Goal: Transaction & Acquisition: Purchase product/service

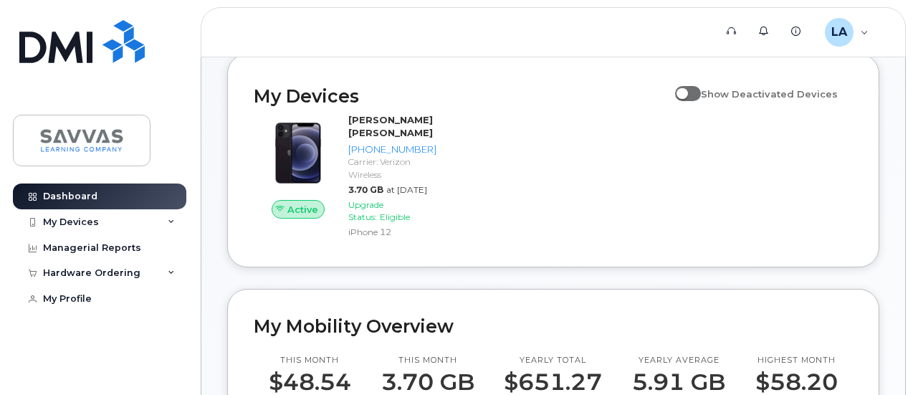
scroll to position [142, 0]
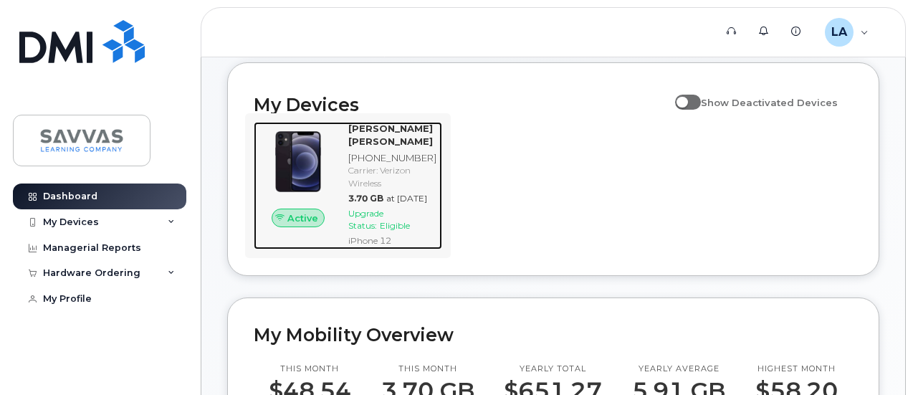
click at [381, 231] on span "Upgrade Status:" at bounding box center [365, 219] width 35 height 23
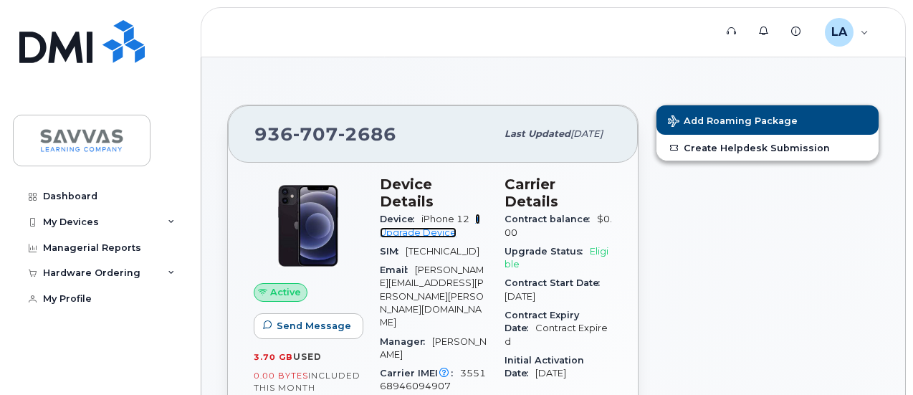
click at [417, 216] on link "+ Upgrade Device" at bounding box center [430, 226] width 100 height 24
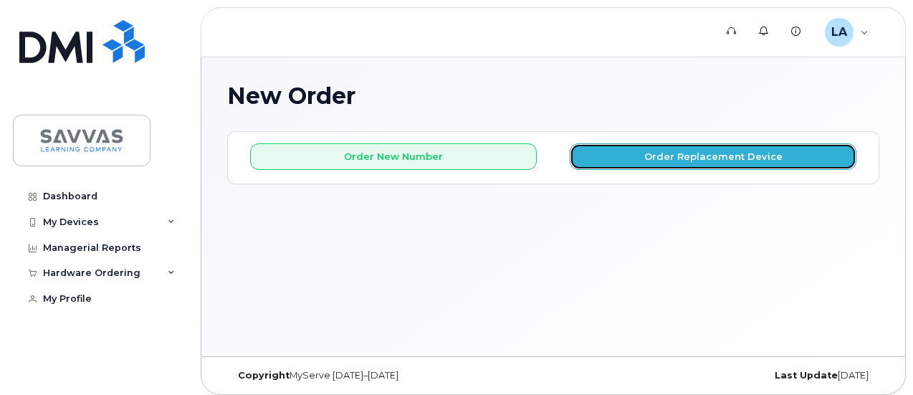
click at [714, 150] on button "Order Replacement Device" at bounding box center [713, 156] width 287 height 27
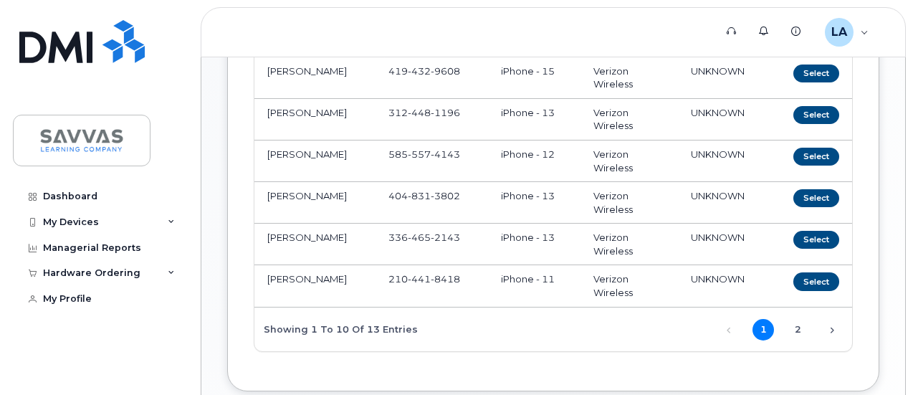
scroll to position [412, 0]
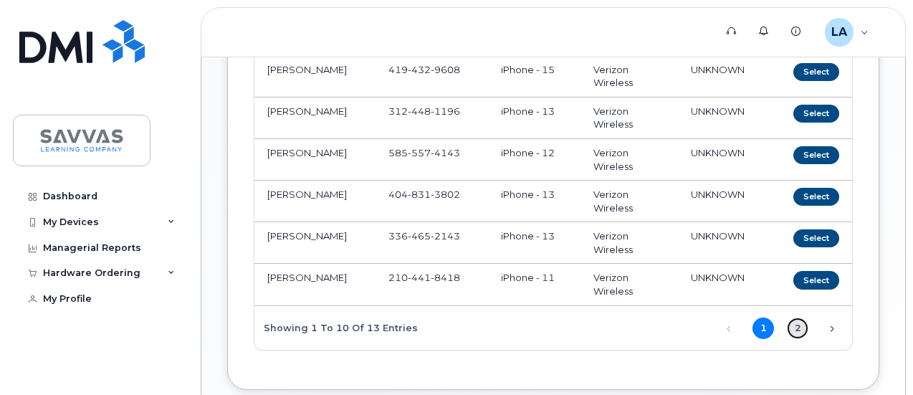
click at [787, 338] on link "2" at bounding box center [798, 329] width 22 height 22
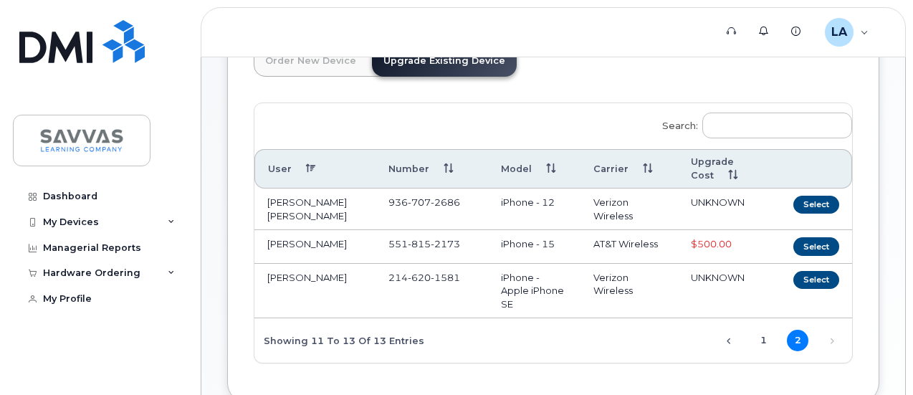
scroll to position [113, 0]
click at [794, 200] on button "Select" at bounding box center [817, 204] width 46 height 18
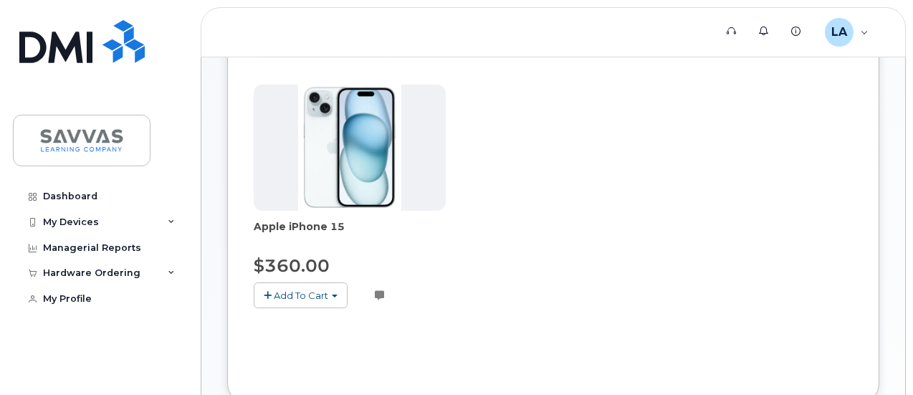
scroll to position [195, 0]
click at [304, 294] on span "Add To Cart" at bounding box center [301, 295] width 54 height 11
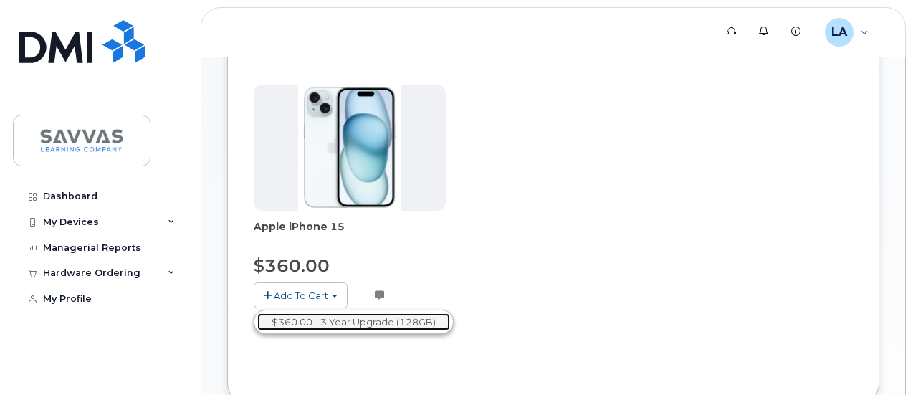
click at [305, 318] on link "$360.00 - 3 Year Upgrade (128GB)" at bounding box center [353, 322] width 193 height 18
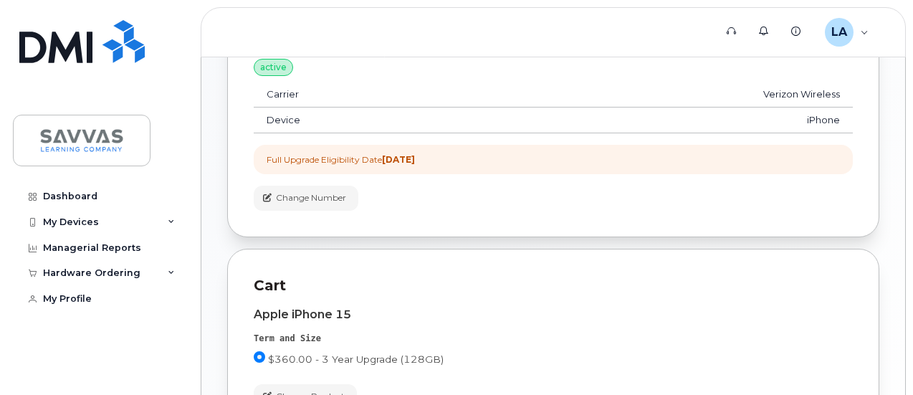
scroll to position [379, 0]
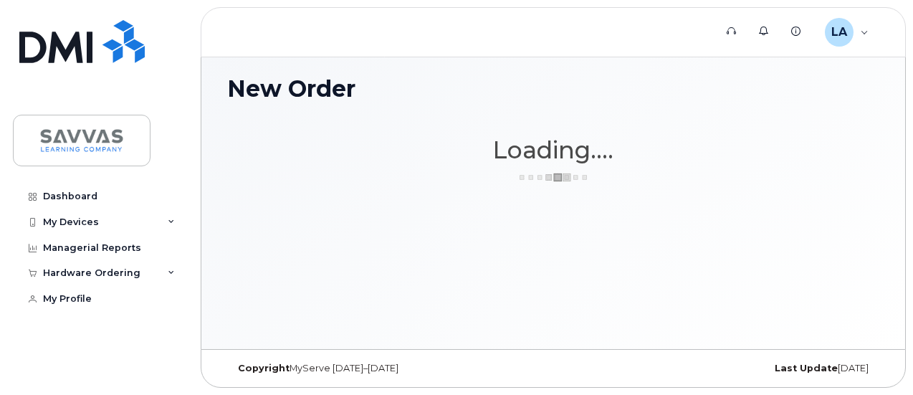
scroll to position [6, 0]
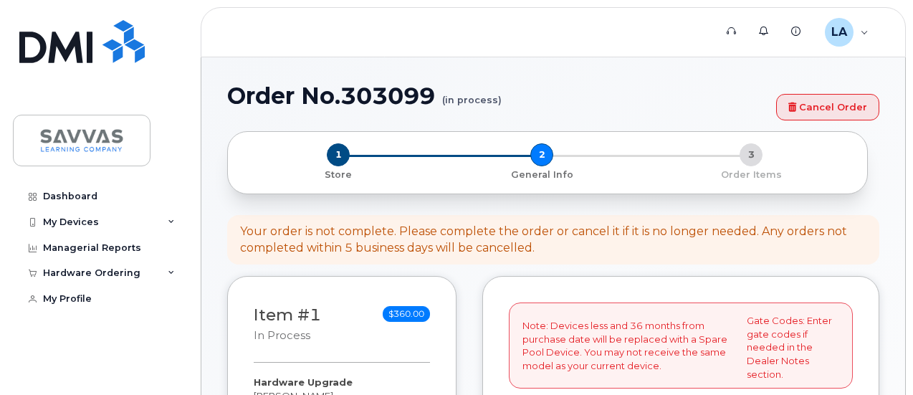
select select
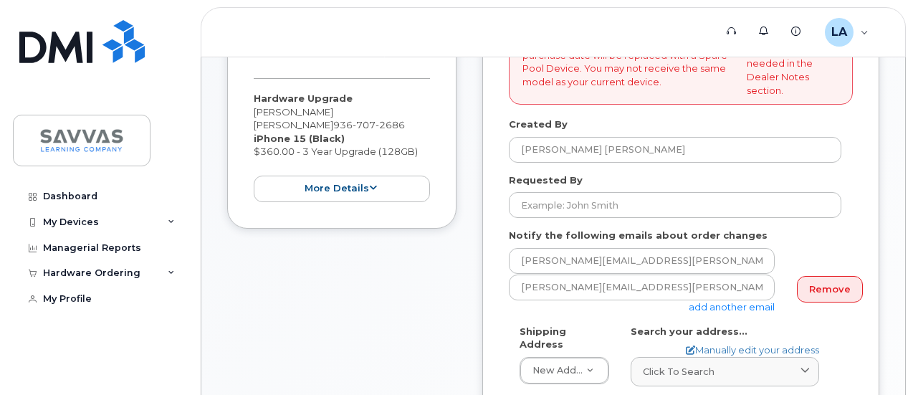
scroll to position [285, 0]
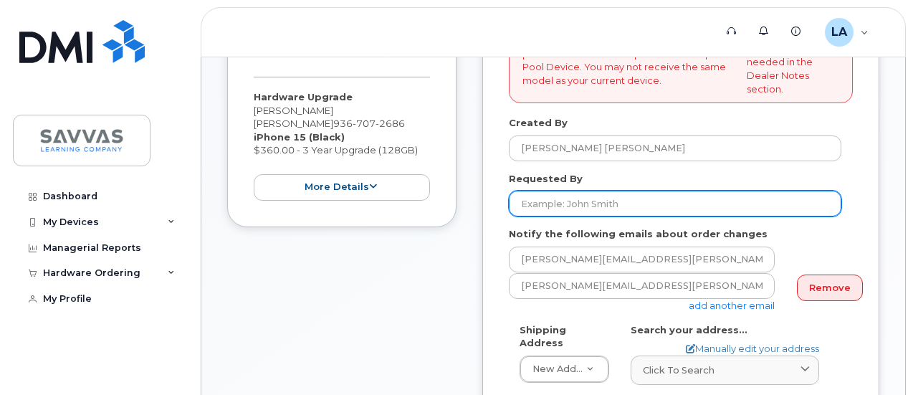
click at [572, 204] on input "Requested By" at bounding box center [675, 204] width 333 height 26
type input "[PERSON_NAME] [PERSON_NAME]"
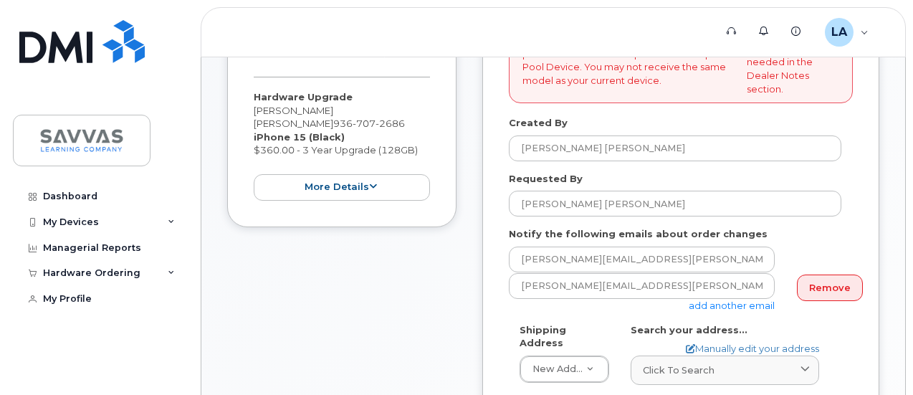
drag, startPoint x: 908, startPoint y: 232, endPoint x: 406, endPoint y: 353, distance: 516.3
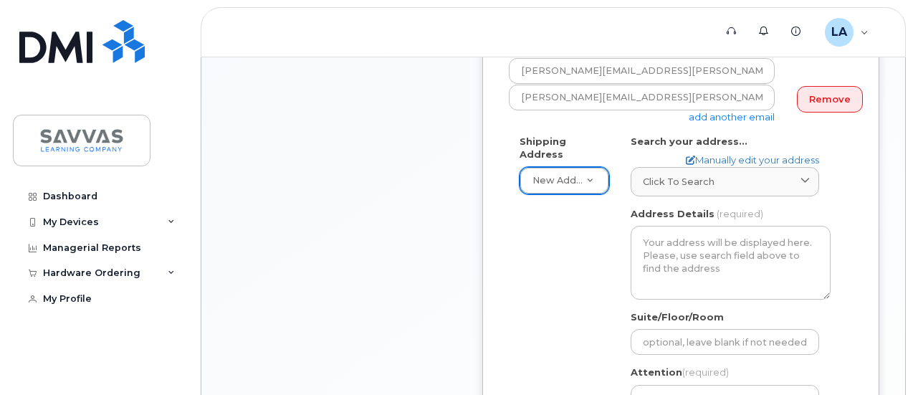
drag, startPoint x: 592, startPoint y: 163, endPoint x: 399, endPoint y: 282, distance: 227.2
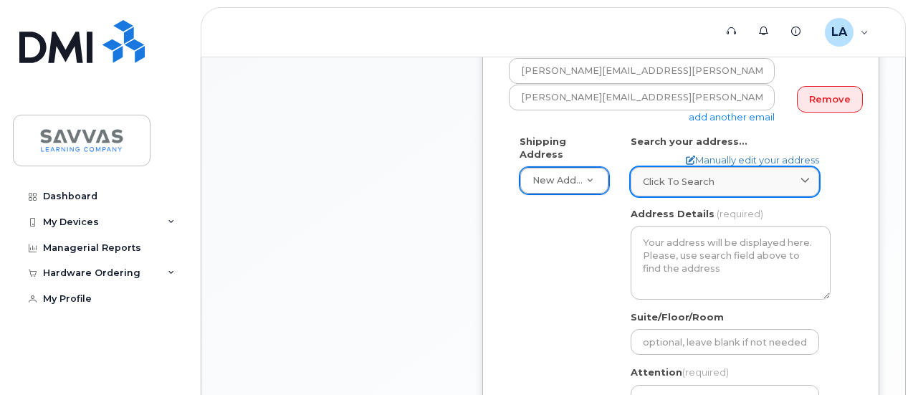
click at [684, 187] on link "Click to search" at bounding box center [725, 181] width 189 height 29
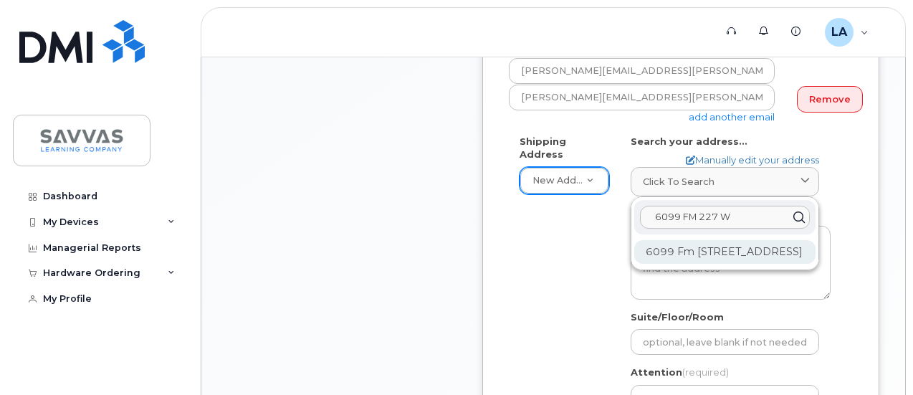
type input "6099 FM 227 W"
click at [695, 242] on div "6099 Fm 227 W Grapeland TX 75844-7231" at bounding box center [725, 252] width 181 height 24
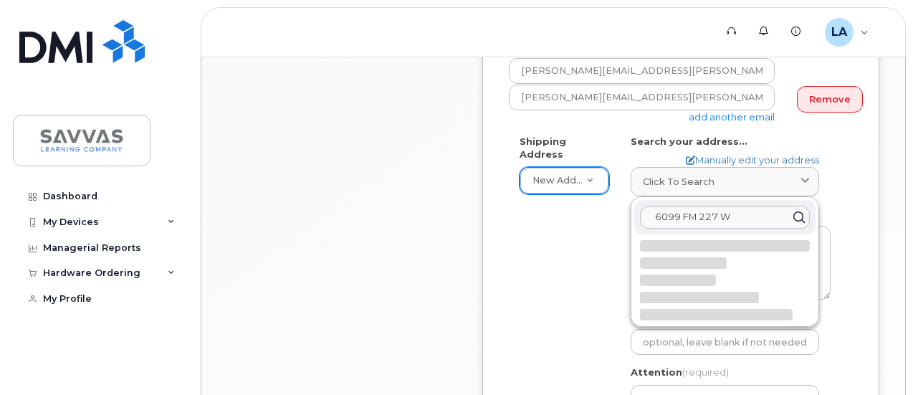
select select
type textarea "6099 FM 227 W GRAPELAND TX 75844-7231 UNITED STATES"
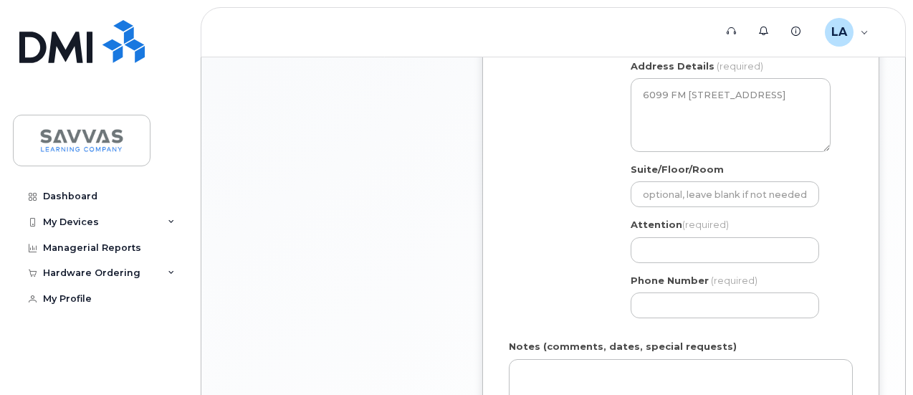
scroll to position [630, 0]
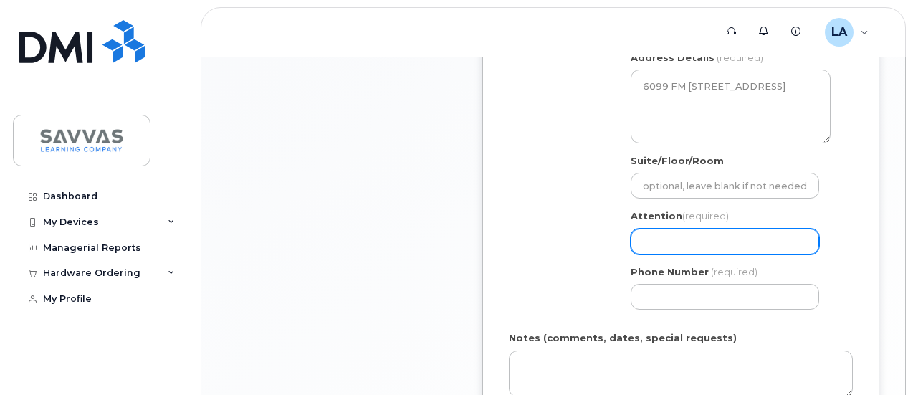
click at [681, 240] on input "Attention (required)" at bounding box center [725, 242] width 189 height 26
select select
type input "L"
select select
type input "Le"
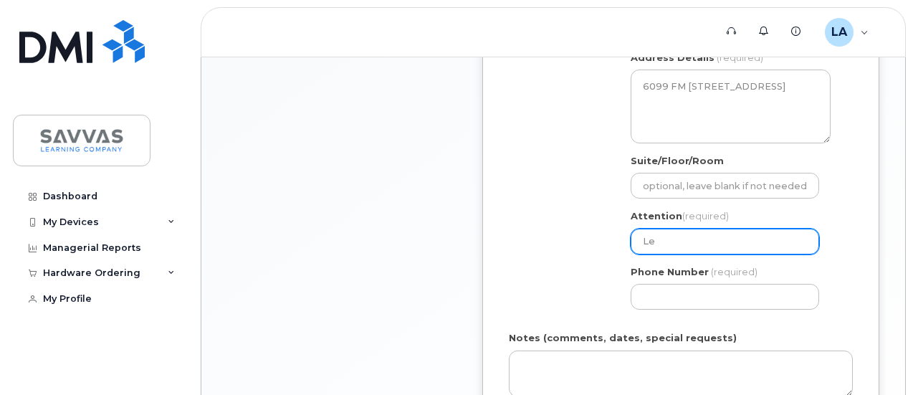
select select
type input "Lee"
select select
type input "Lee A"
select select
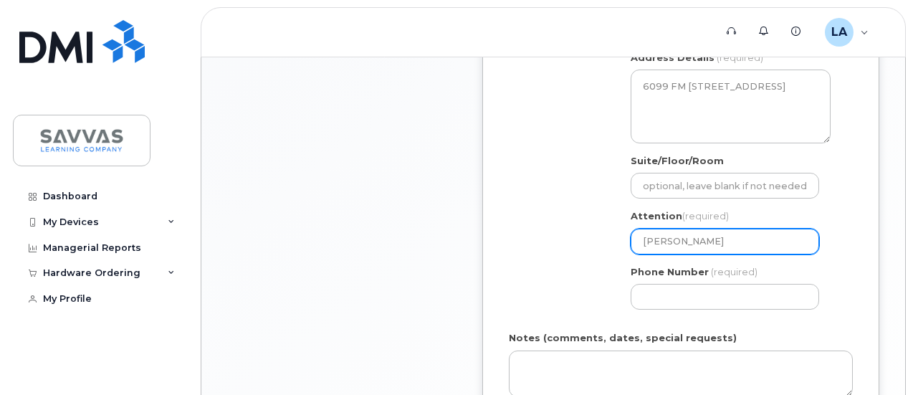
type input "Lee An"
select select
type input "Lee Ann"
select select
type input "Lee Anne"
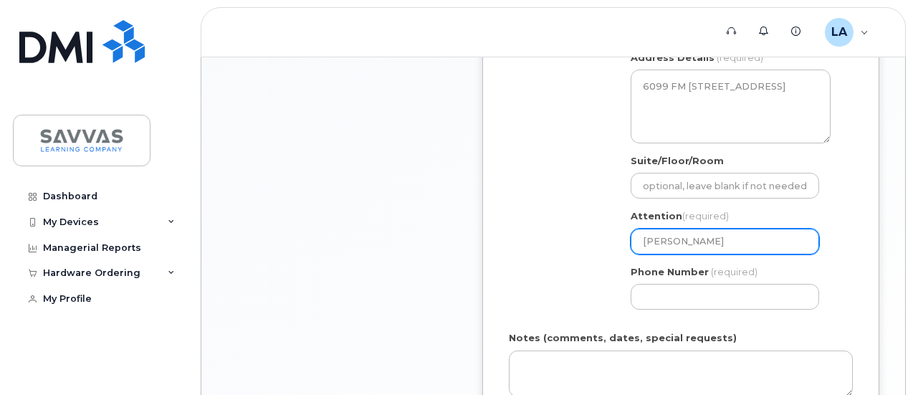
select select
type input "Lee Anne H"
select select
type input "Lee Anne Ho"
select select
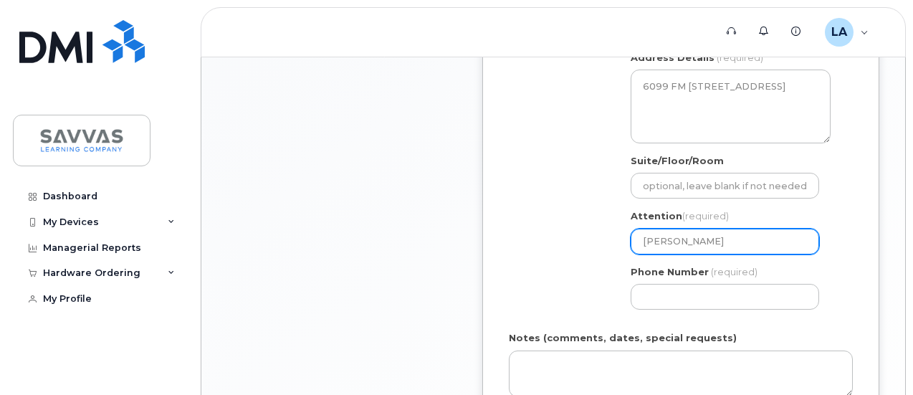
type input "Lee Anne Hou"
select select
type input "Lee Anne Hous"
select select
type input "Lee Anne Housl"
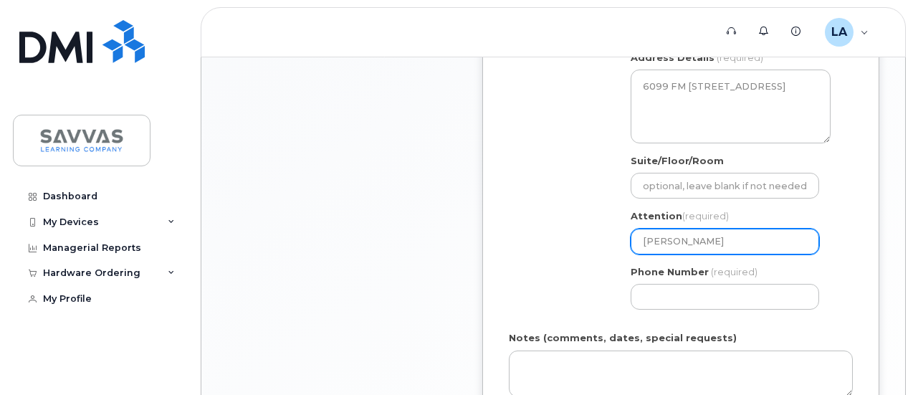
select select
type input "Lee Anne Housle"
select select
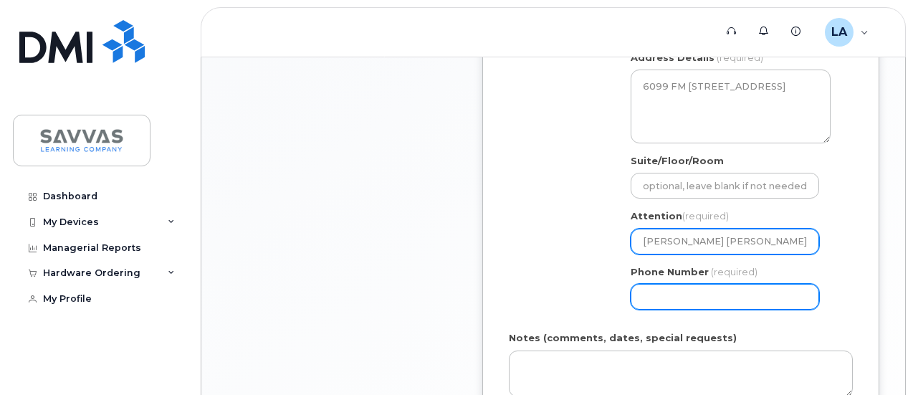
type input "[PERSON_NAME] [PERSON_NAME]"
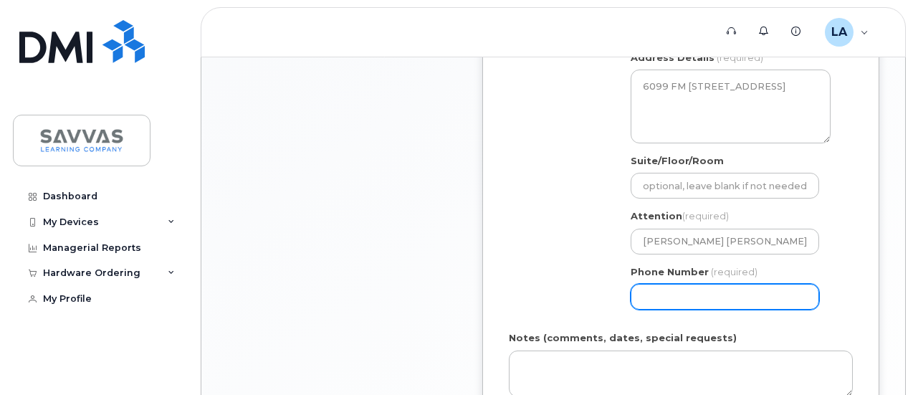
click at [676, 293] on input "Phone Number" at bounding box center [725, 297] width 189 height 26
type input "9367072686"
type input "leeanne.housley@savvas.com"
type input "6099 FM 227 W"
select select
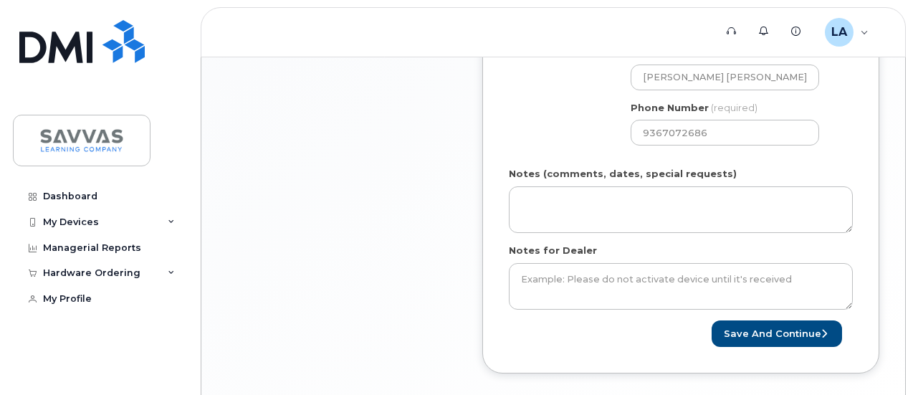
scroll to position [796, 0]
click at [784, 331] on button "Save and Continue" at bounding box center [777, 332] width 130 height 27
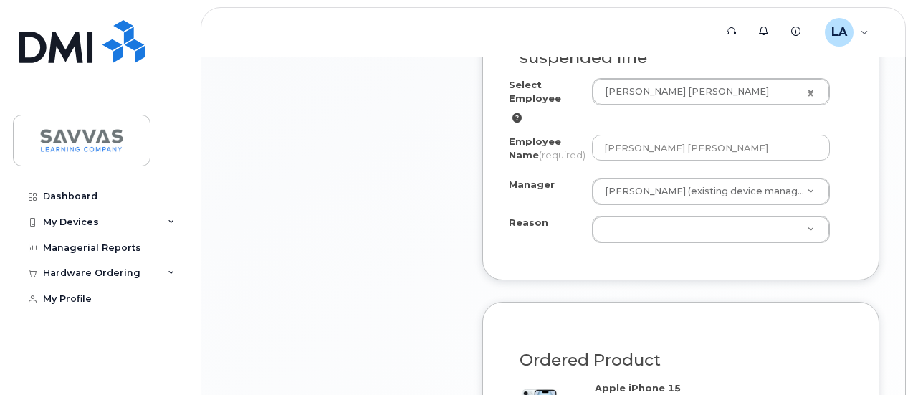
scroll to position [797, 0]
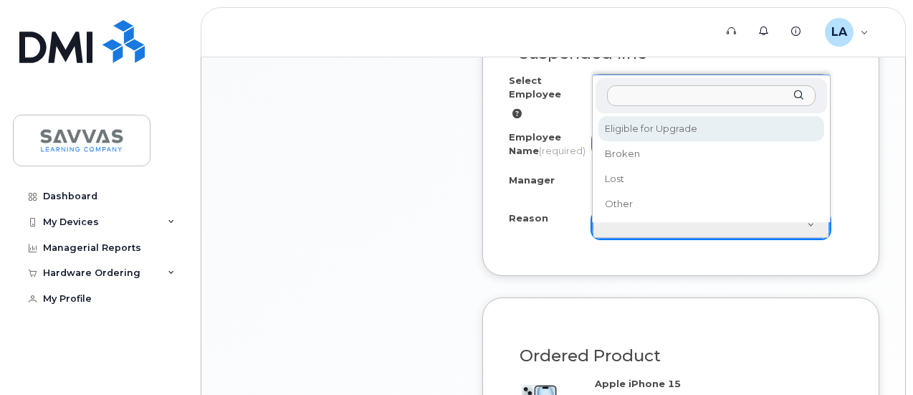
select select "eligible_for_upgrade"
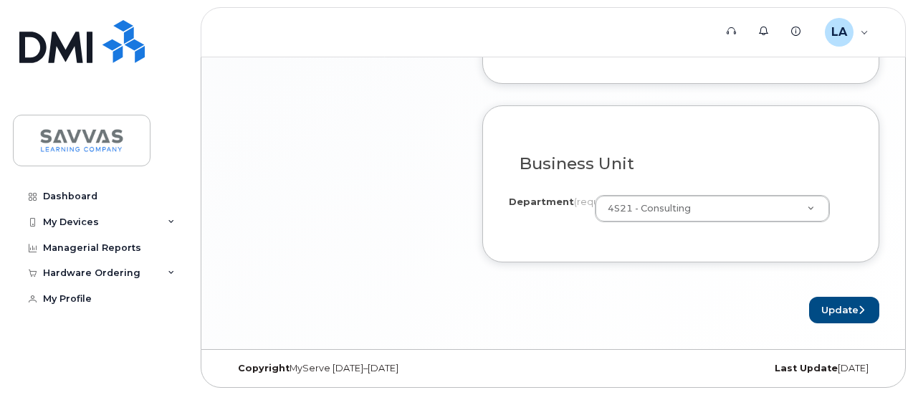
scroll to position [1184, 0]
click at [840, 313] on button "Update" at bounding box center [844, 310] width 70 height 27
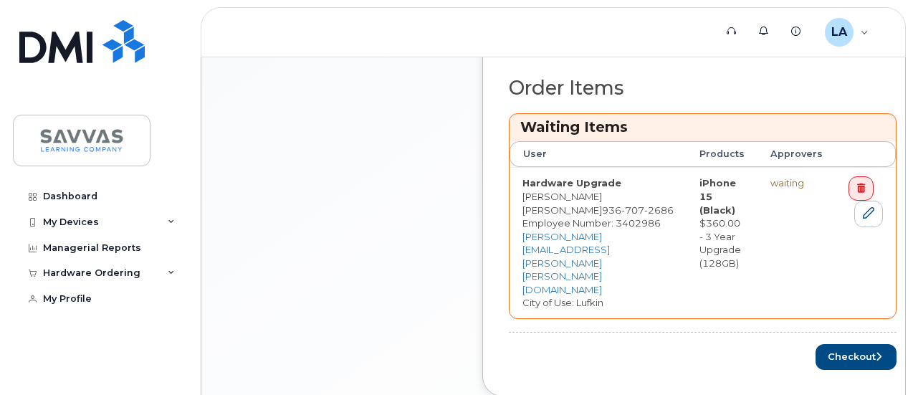
scroll to position [585, 0]
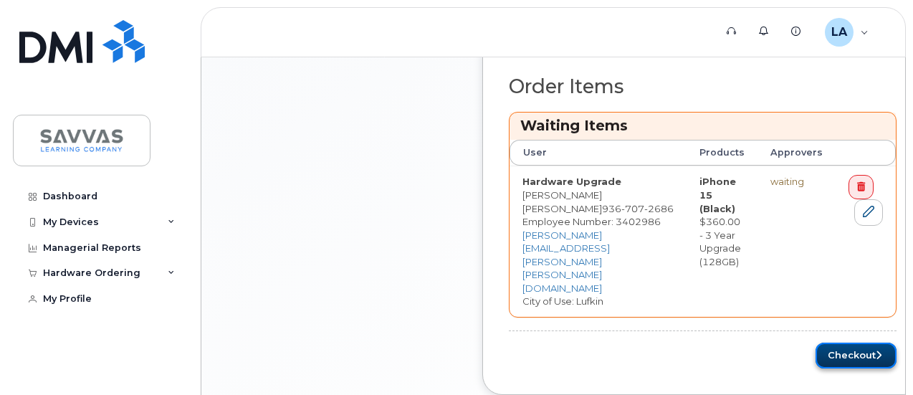
click at [836, 343] on button "Checkout" at bounding box center [856, 356] width 81 height 27
